Goal: Transaction & Acquisition: Download file/media

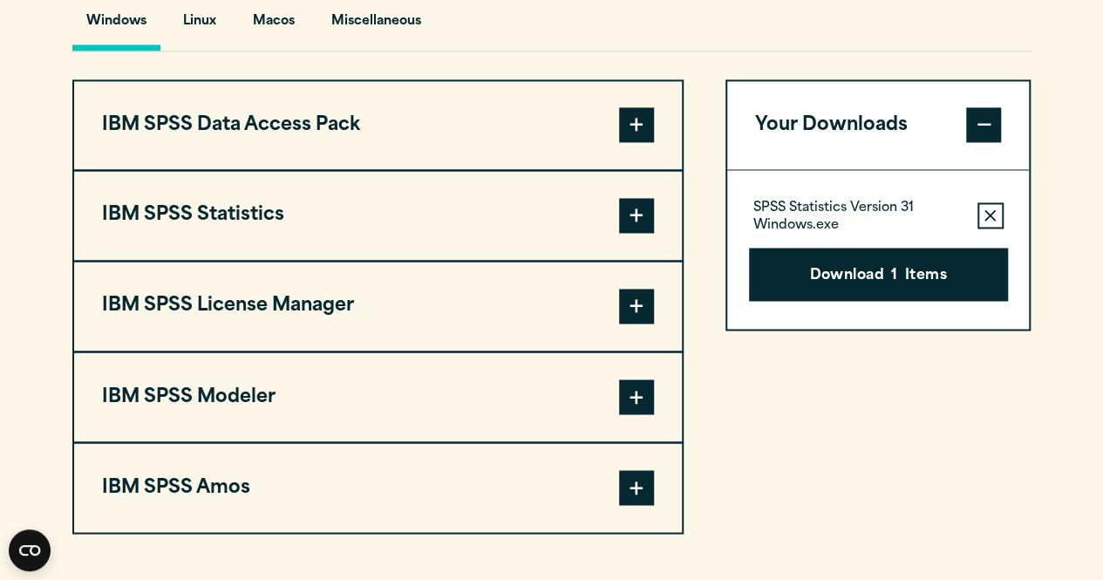
scroll to position [1321, 0]
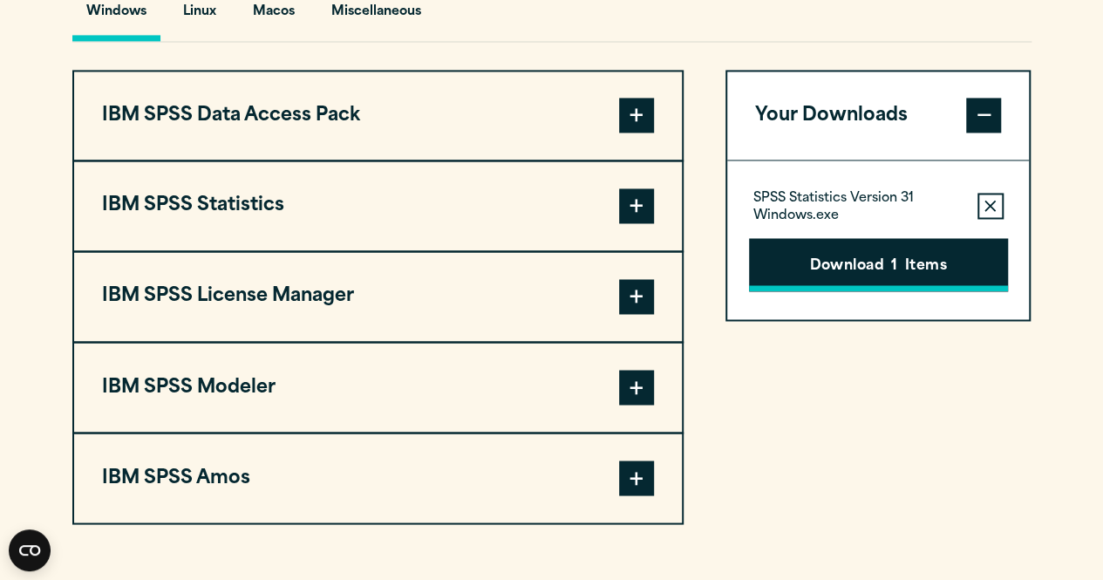
click at [855, 292] on button "Download 1 Items" at bounding box center [878, 265] width 259 height 54
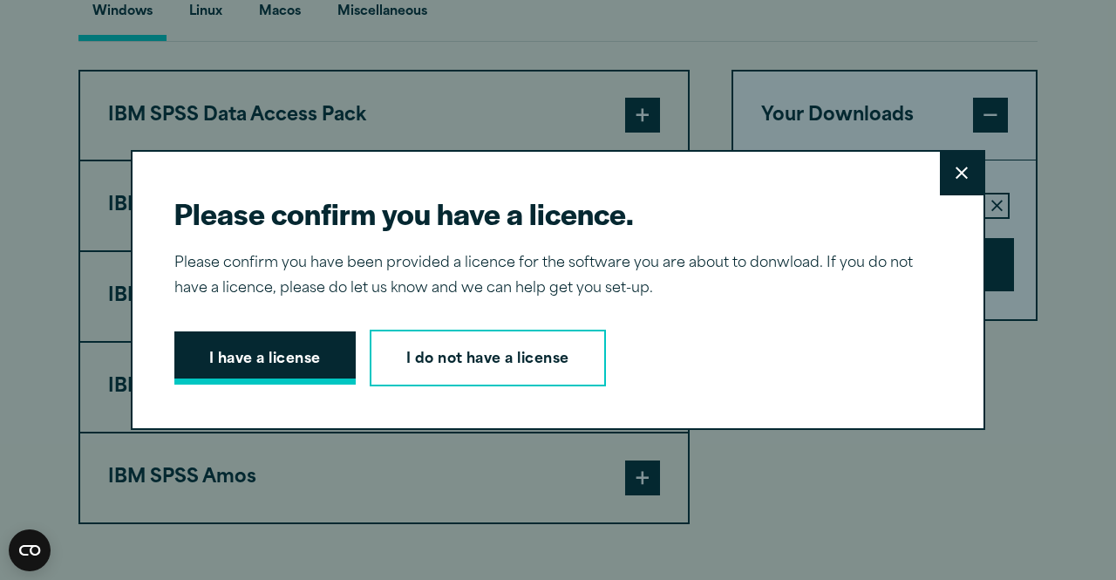
click at [274, 353] on button "I have a license" at bounding box center [264, 358] width 181 height 54
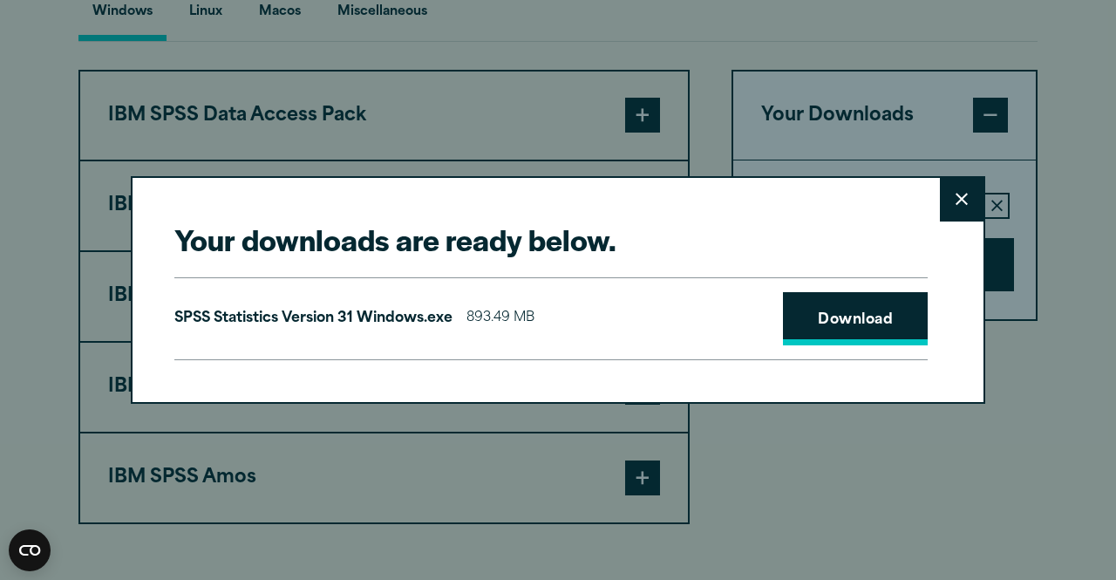
click at [830, 323] on link "Download" at bounding box center [855, 319] width 145 height 54
click at [956, 195] on icon at bounding box center [962, 199] width 12 height 13
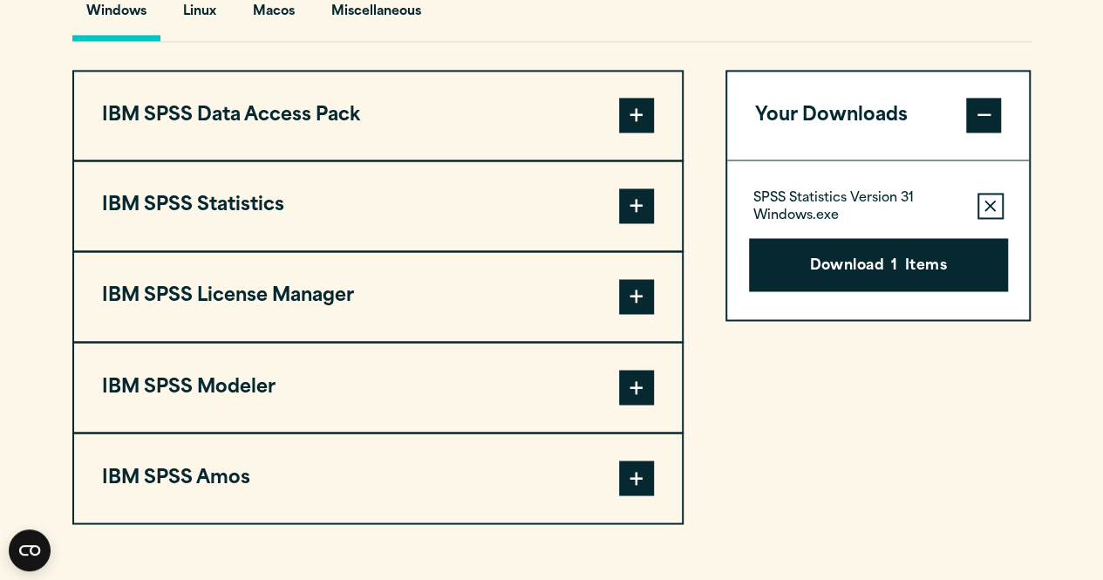
click at [270, 140] on button "IBM SPSS Data Access Pack" at bounding box center [378, 116] width 608 height 89
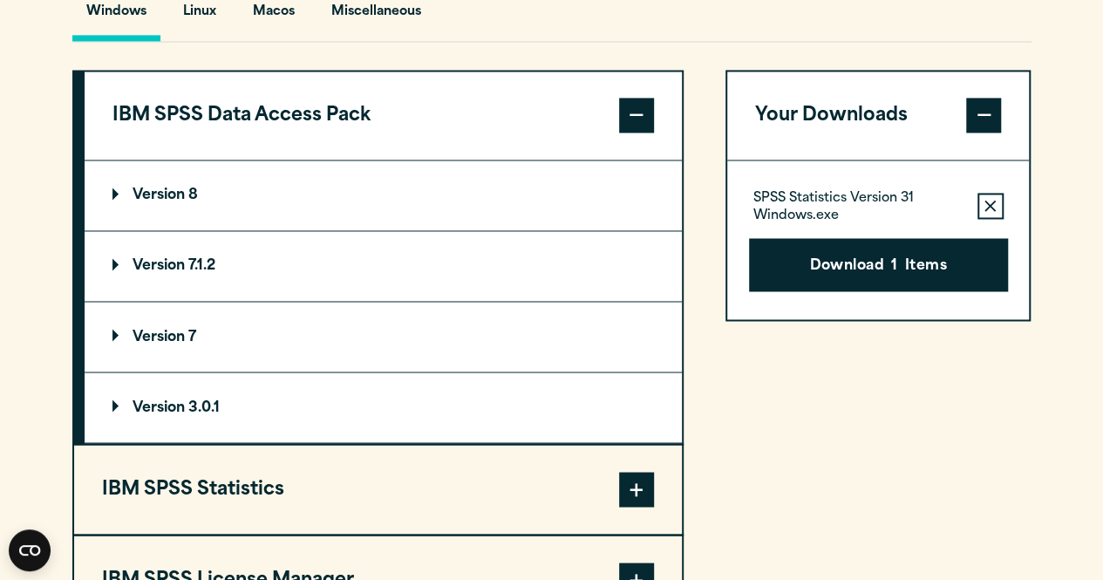
click at [789, 475] on div "Your Downloads SPSS Statistics Version 31 Windows.exe Remove this item from you…" at bounding box center [879, 439] width 306 height 738
click at [635, 133] on span at bounding box center [636, 115] width 35 height 35
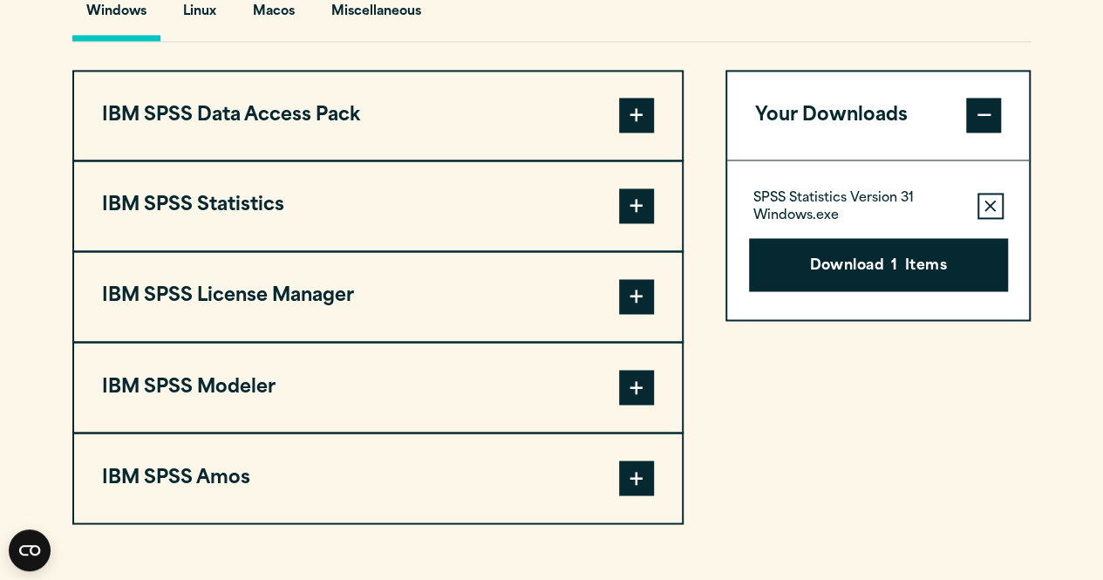
click at [637, 405] on span at bounding box center [636, 387] width 35 height 35
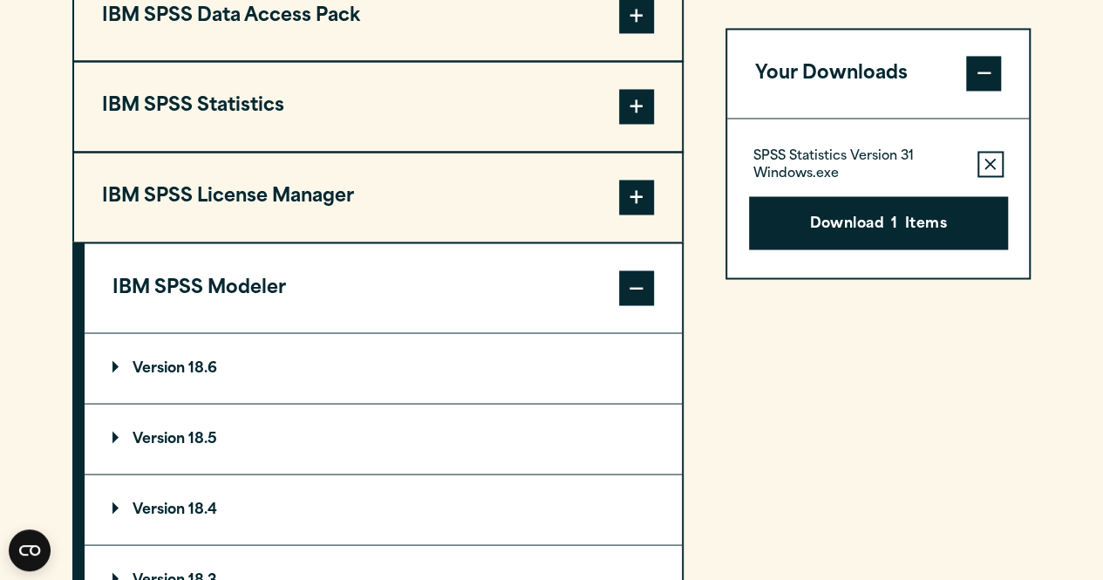
scroll to position [1338, 0]
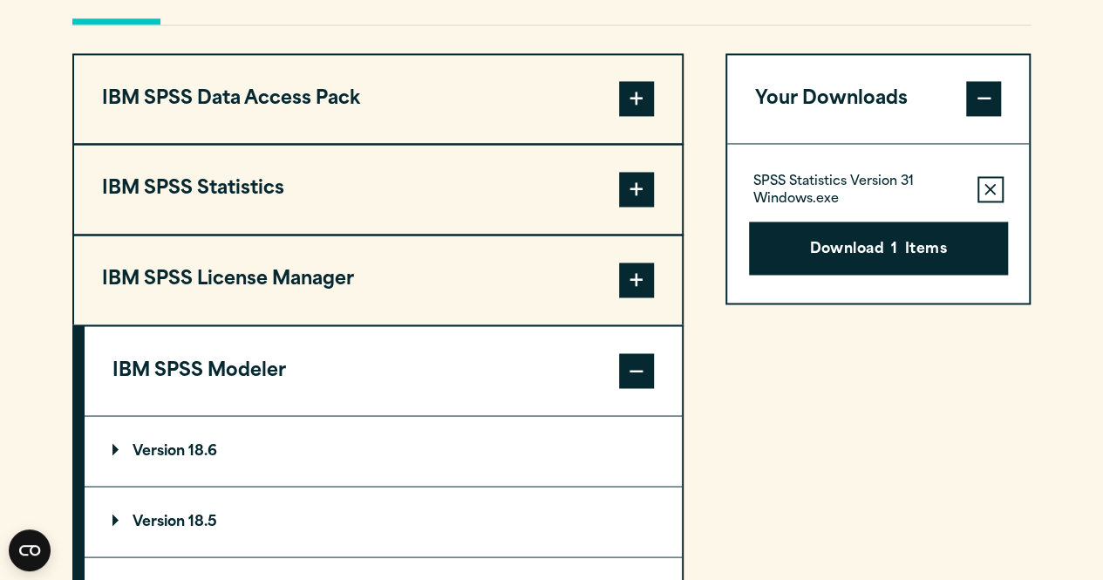
click at [398, 466] on summary "Version 18.6" at bounding box center [383, 451] width 597 height 70
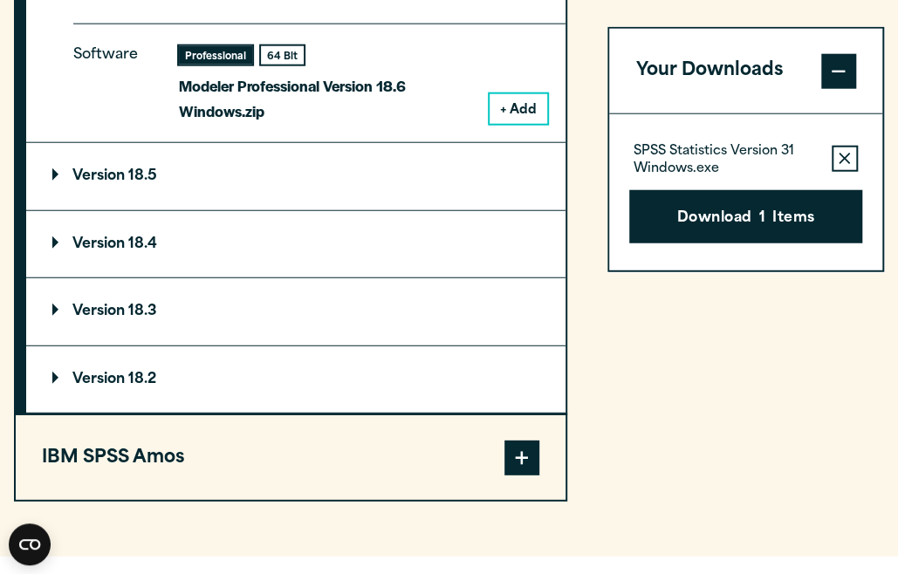
scroll to position [1785, 0]
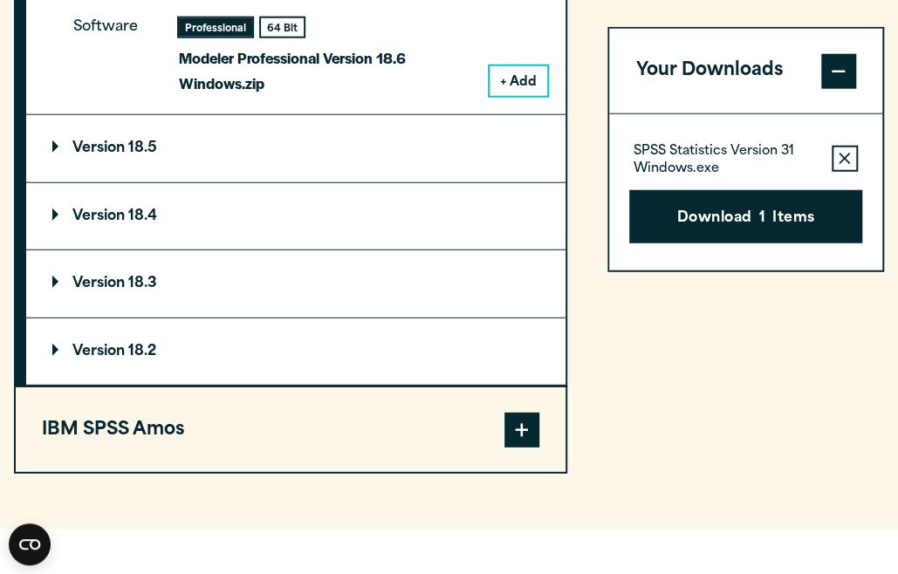
click at [128, 463] on button "IBM SPSS Amos" at bounding box center [291, 429] width 550 height 85
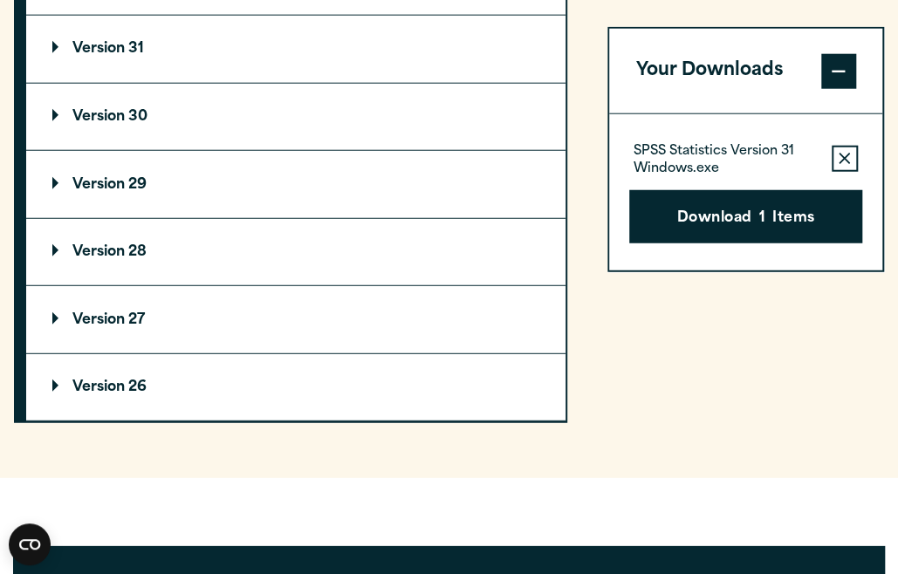
click at [103, 79] on summary "Version 31" at bounding box center [295, 49] width 539 height 67
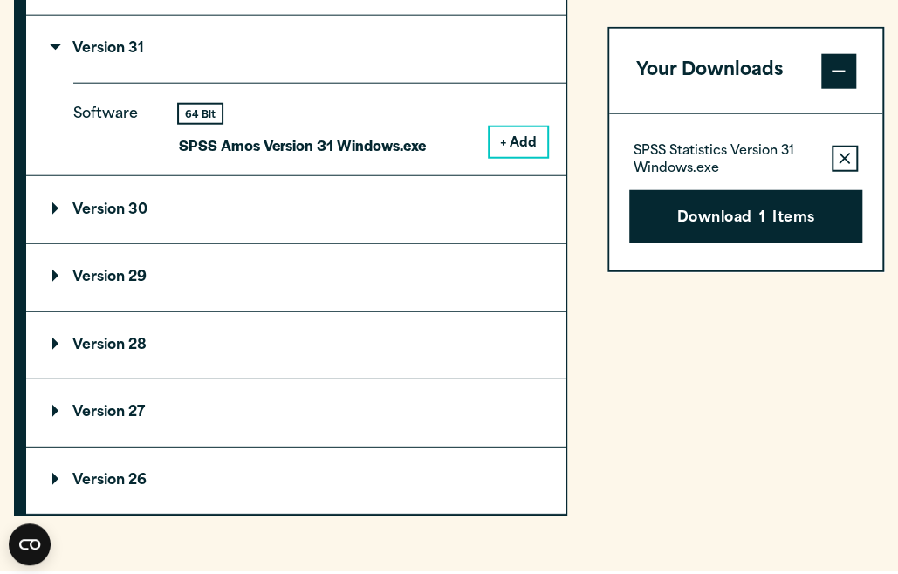
click at [530, 157] on button "+ Add" at bounding box center [518, 142] width 58 height 30
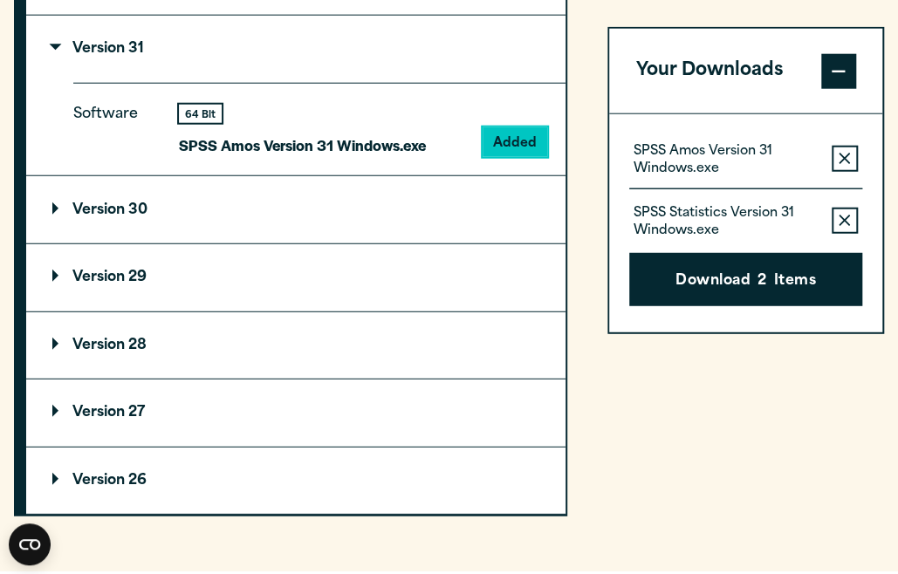
click at [846, 222] on icon "button" at bounding box center [843, 220] width 11 height 11
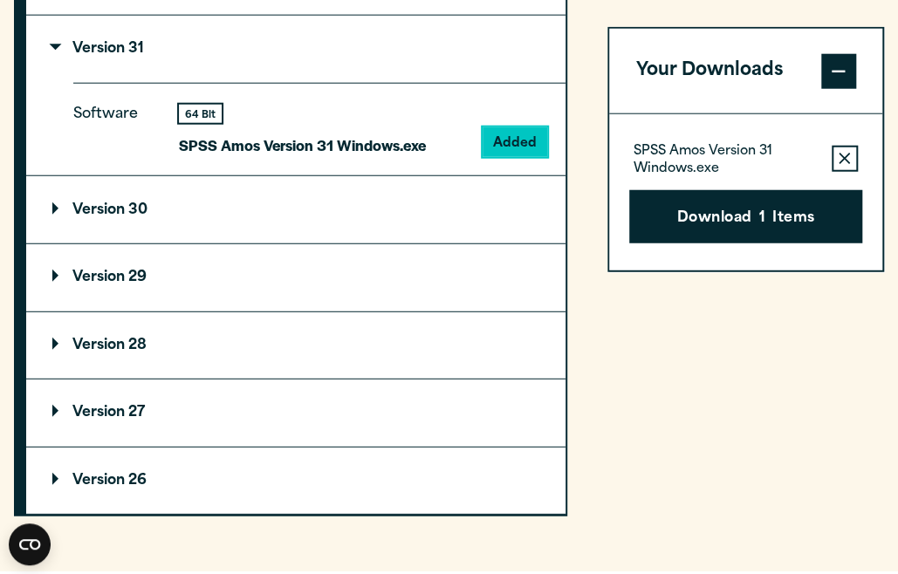
click at [712, 216] on button "Download 1 Items" at bounding box center [745, 216] width 233 height 54
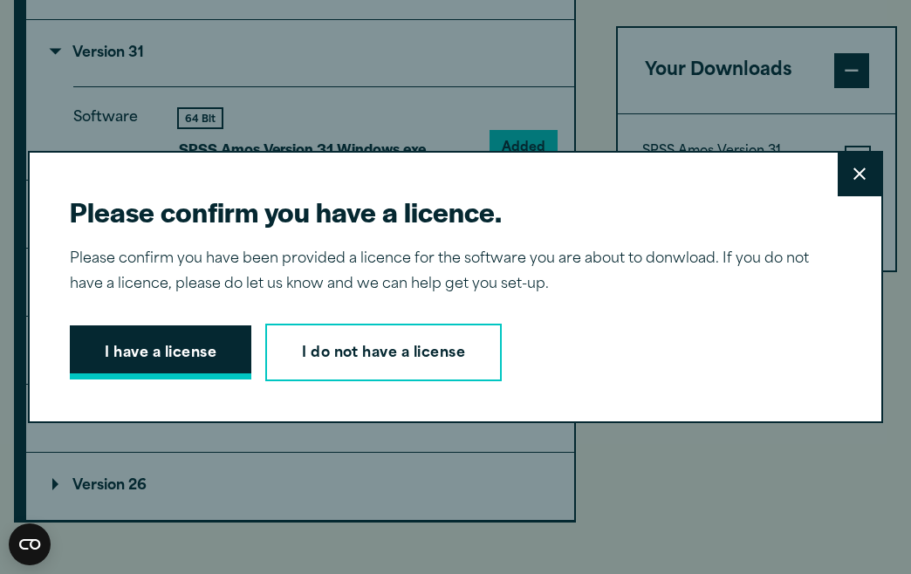
click at [160, 350] on button "I have a license" at bounding box center [160, 352] width 181 height 54
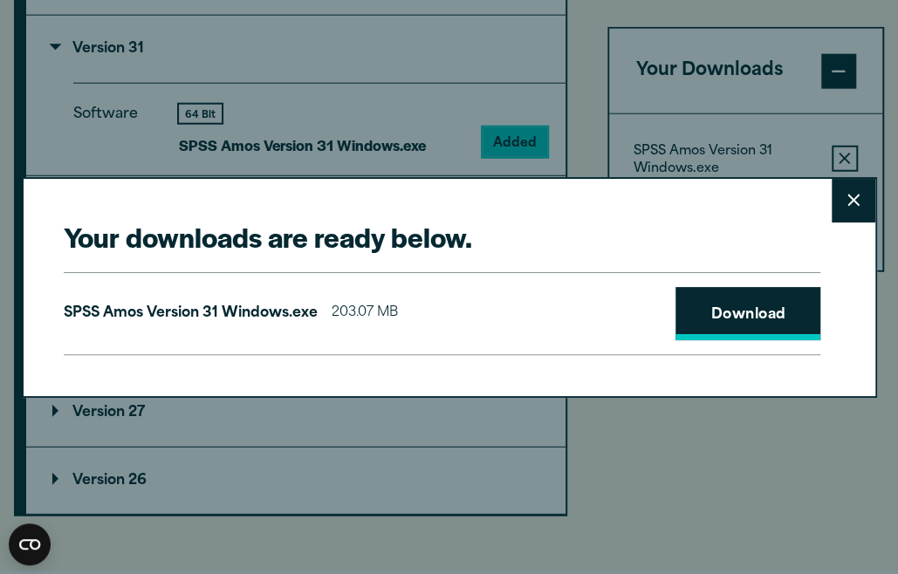
click at [756, 309] on link "Download" at bounding box center [747, 314] width 145 height 54
click at [845, 200] on button "Close" at bounding box center [853, 201] width 44 height 44
